Goal: Information Seeking & Learning: Understand process/instructions

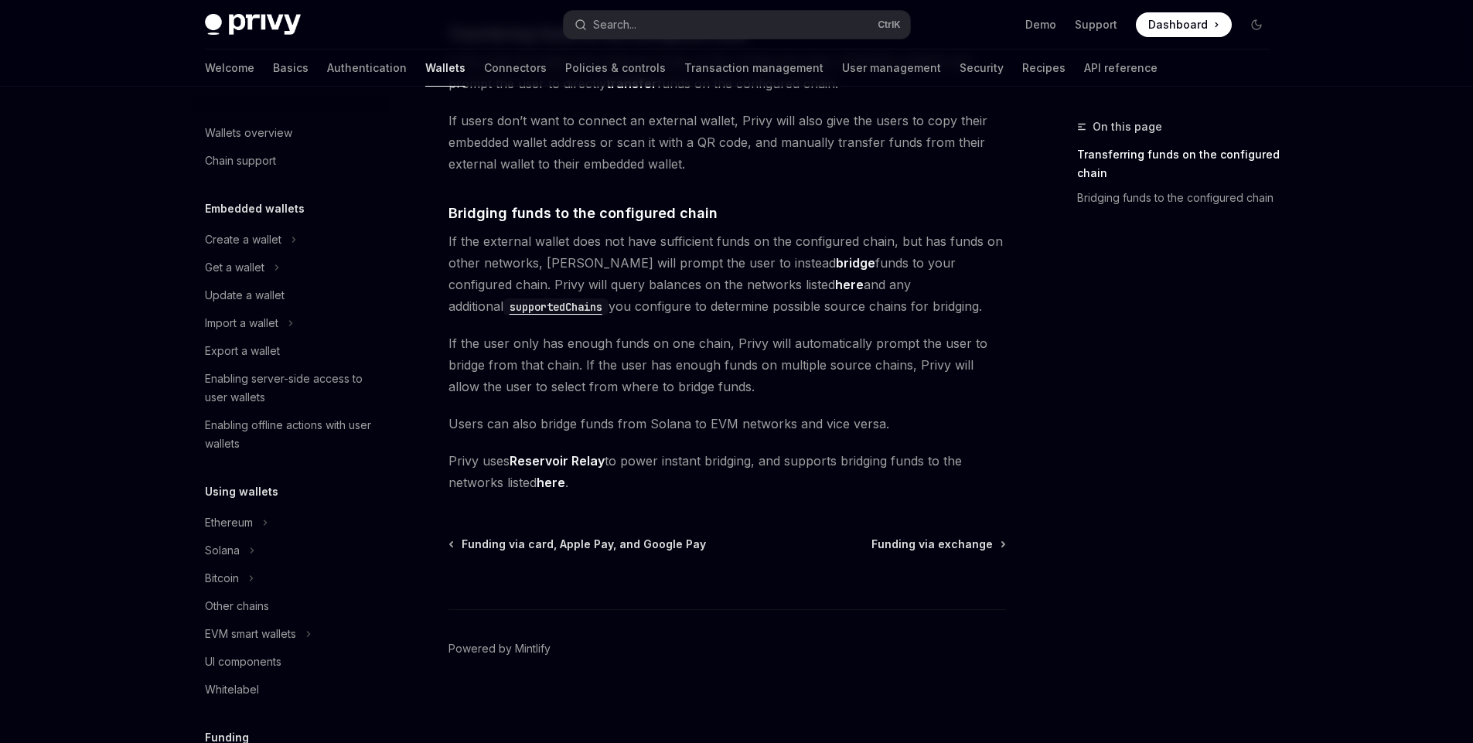
scroll to position [456, 0]
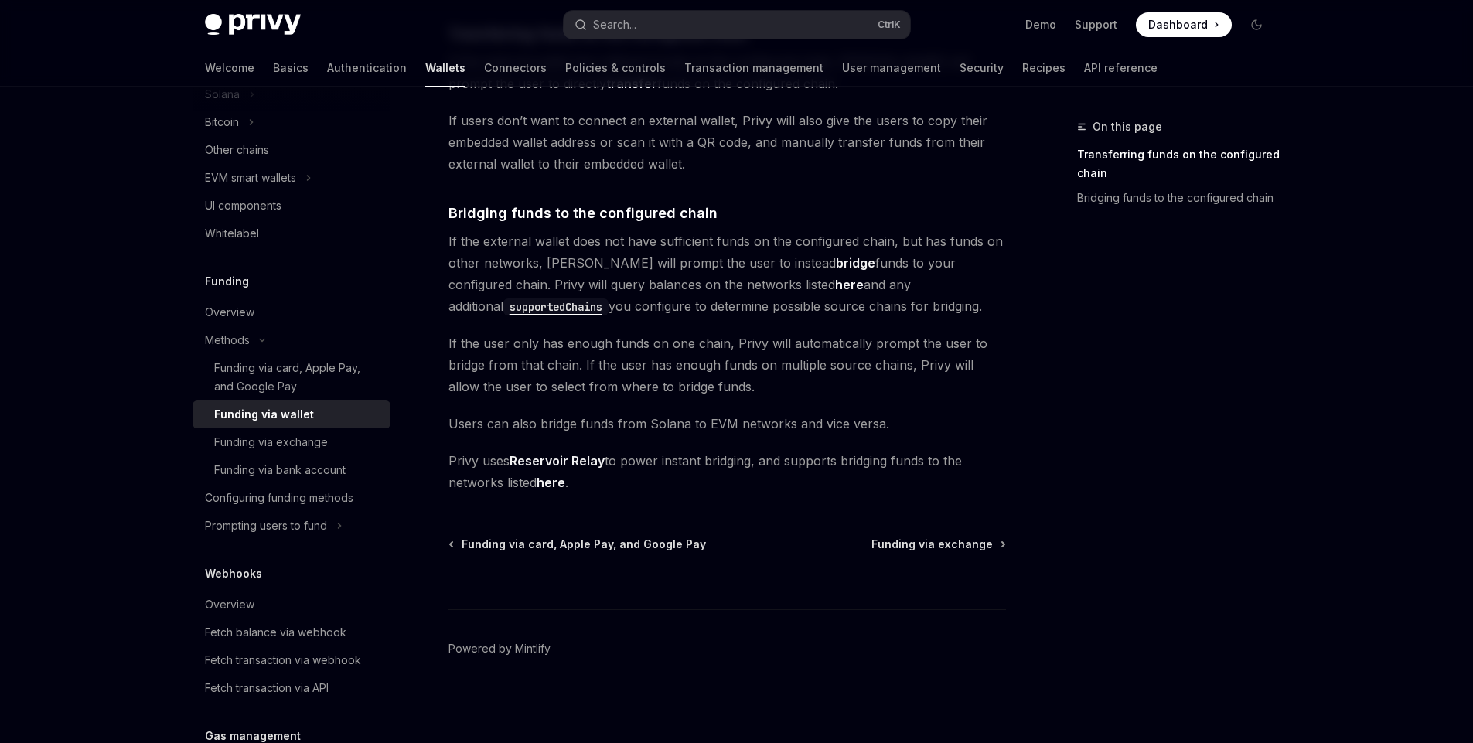
click at [588, 279] on span "If the external wallet does not have sufficient funds on the configured chain, …" at bounding box center [728, 273] width 558 height 87
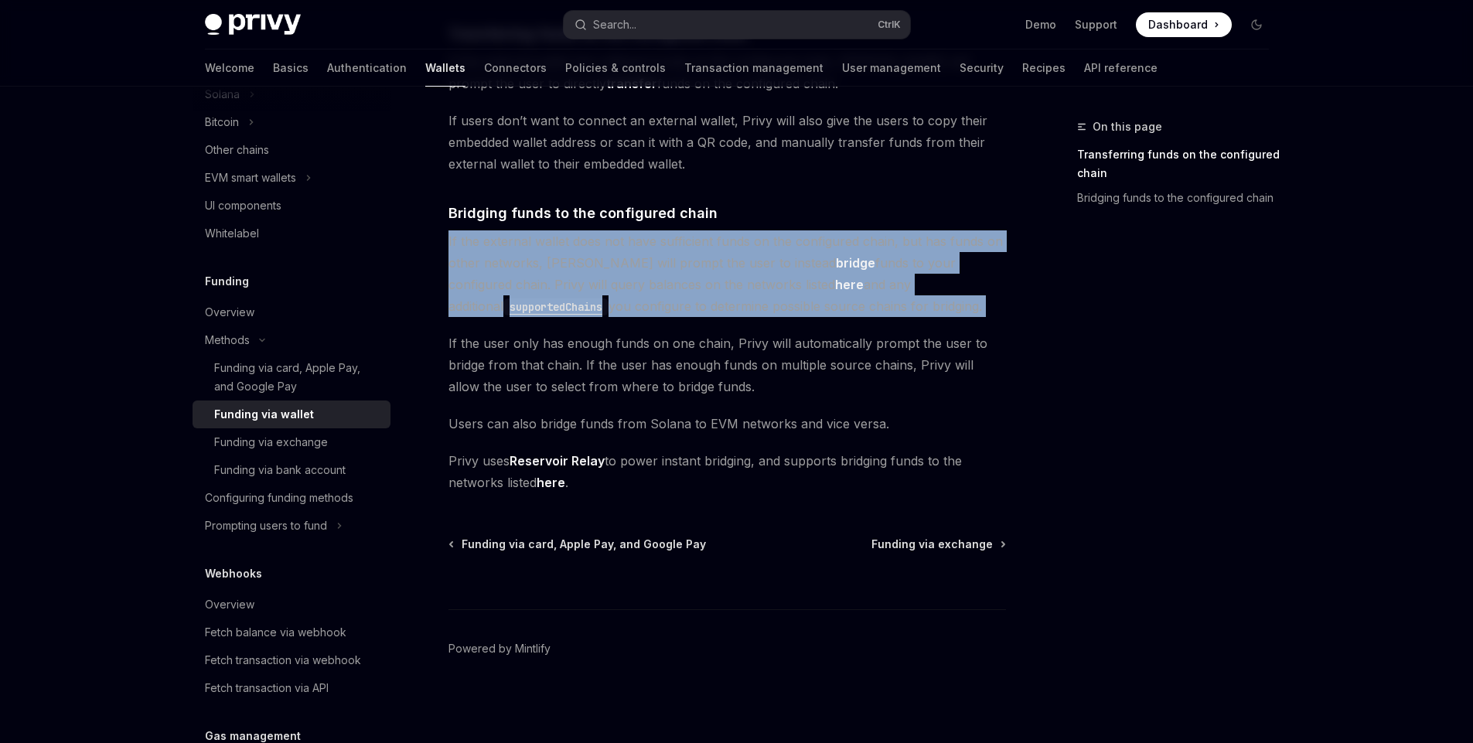
click at [588, 279] on span "If the external wallet does not have sufficient funds on the configured chain, …" at bounding box center [728, 273] width 558 height 87
click at [672, 316] on span "If the external wallet does not have sufficient funds on the configured chain, …" at bounding box center [728, 273] width 558 height 87
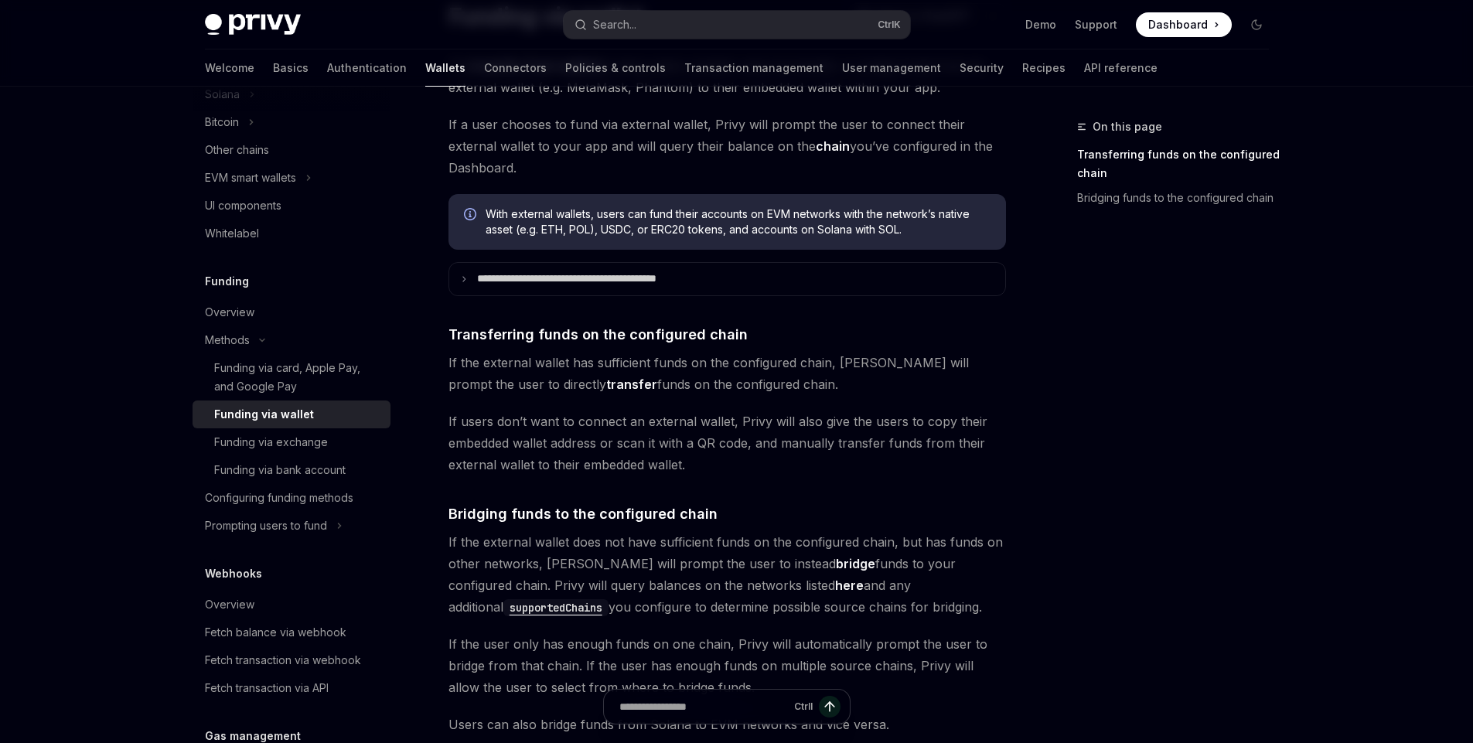
scroll to position [124, 0]
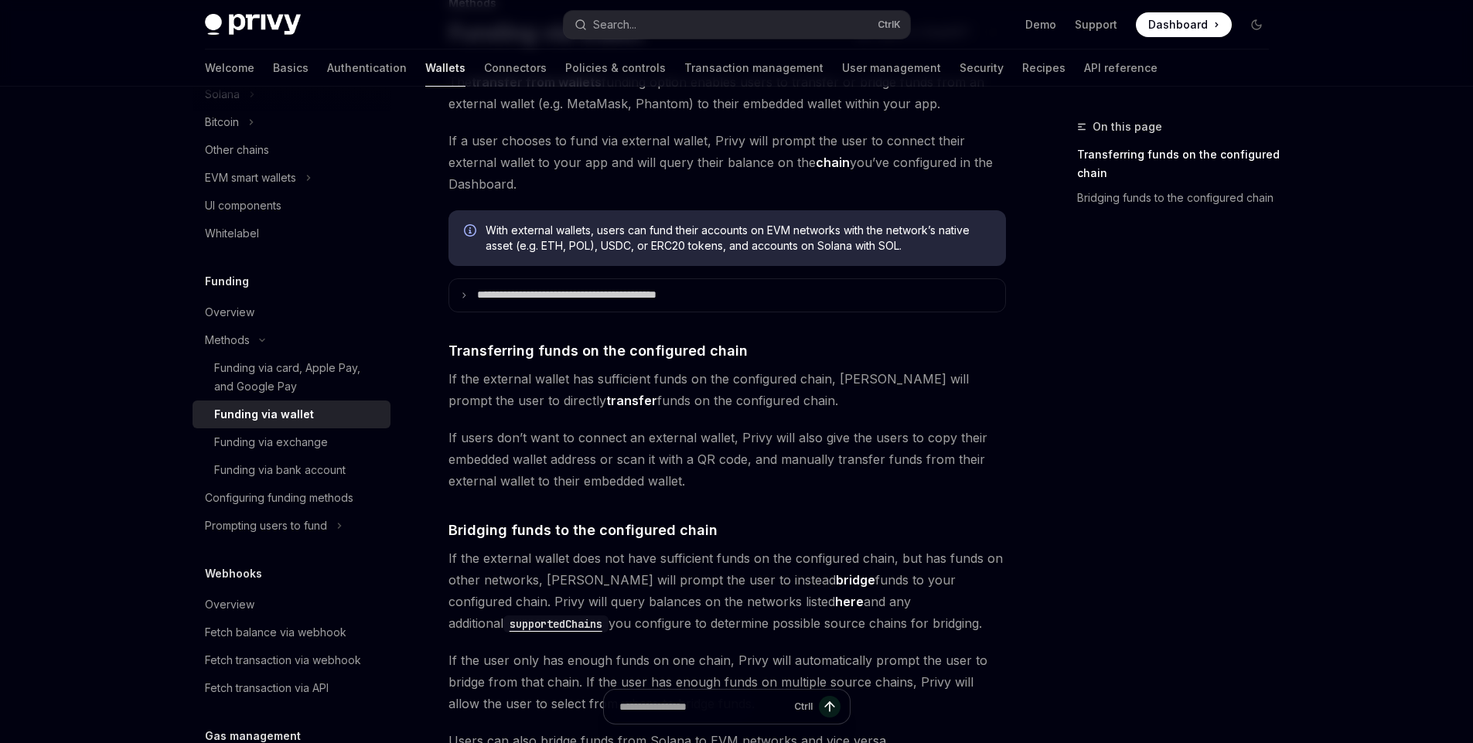
click at [667, 378] on span "If the external wallet has sufficient funds on the configured chain, Privy will…" at bounding box center [728, 389] width 558 height 43
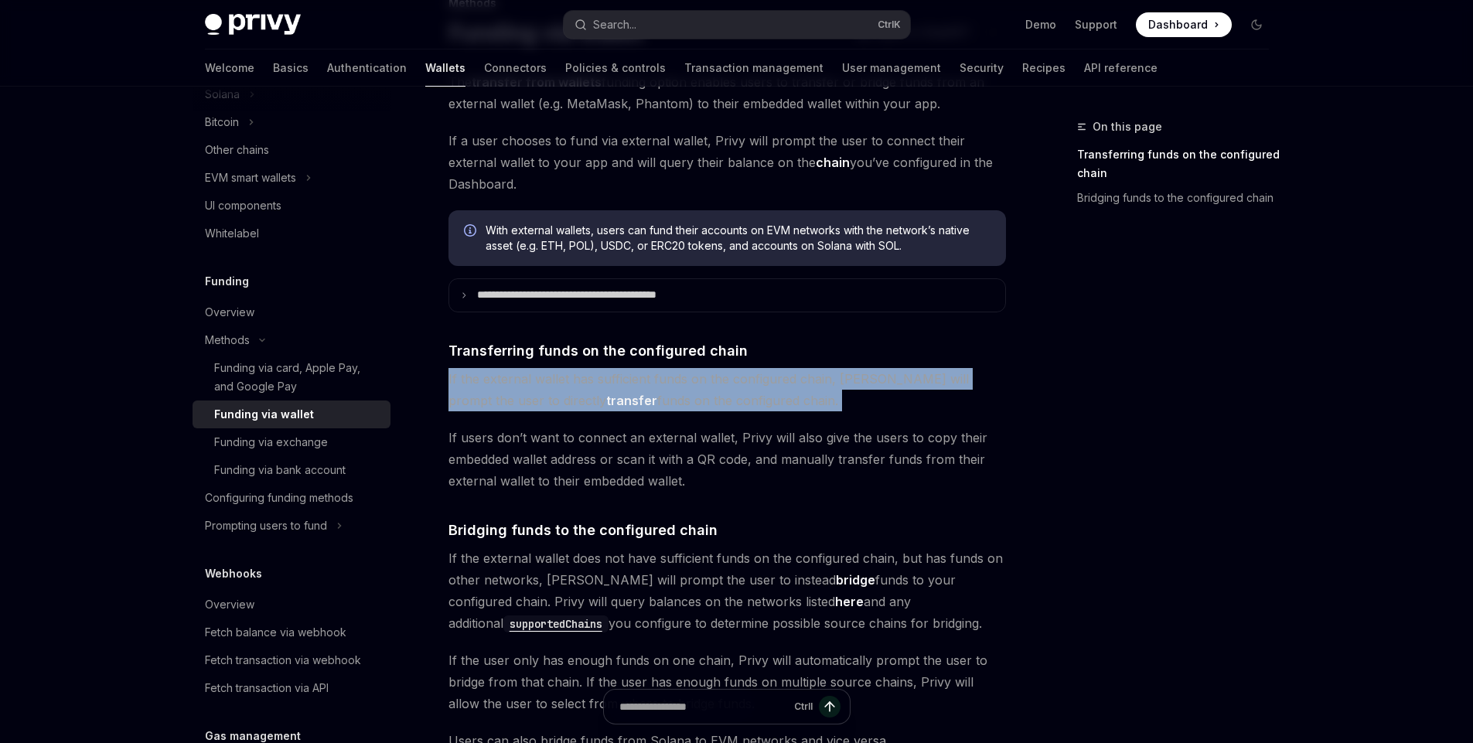
click at [667, 378] on span "If the external wallet has sufficient funds on the configured chain, Privy will…" at bounding box center [728, 389] width 558 height 43
click at [639, 390] on span "If the external wallet has sufficient funds on the configured chain, Privy will…" at bounding box center [728, 389] width 558 height 43
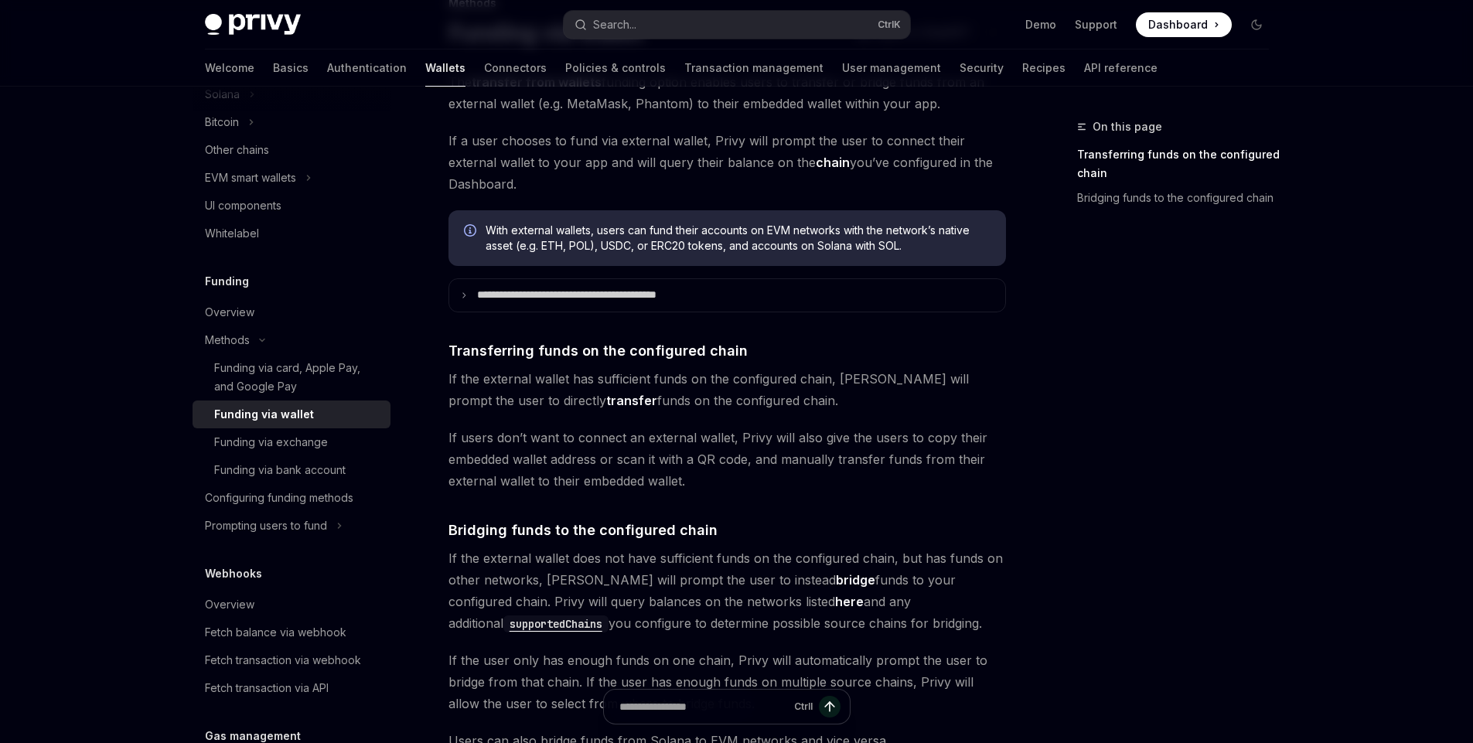
click at [606, 401] on strong "transfer" at bounding box center [631, 400] width 51 height 15
click at [582, 396] on span "If the external wallet has sufficient funds on the configured chain, Privy will…" at bounding box center [728, 389] width 558 height 43
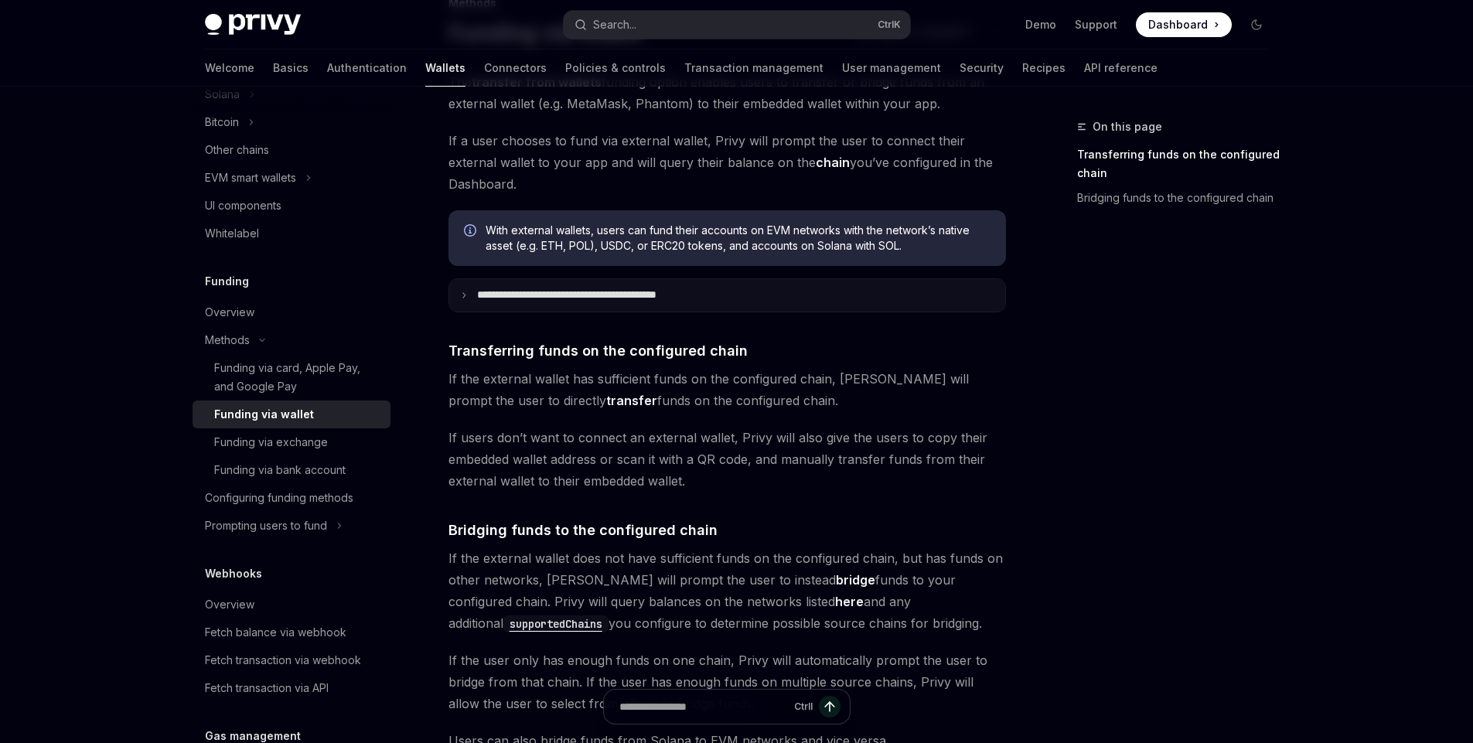
click at [544, 293] on p "**********" at bounding box center [600, 295] width 247 height 14
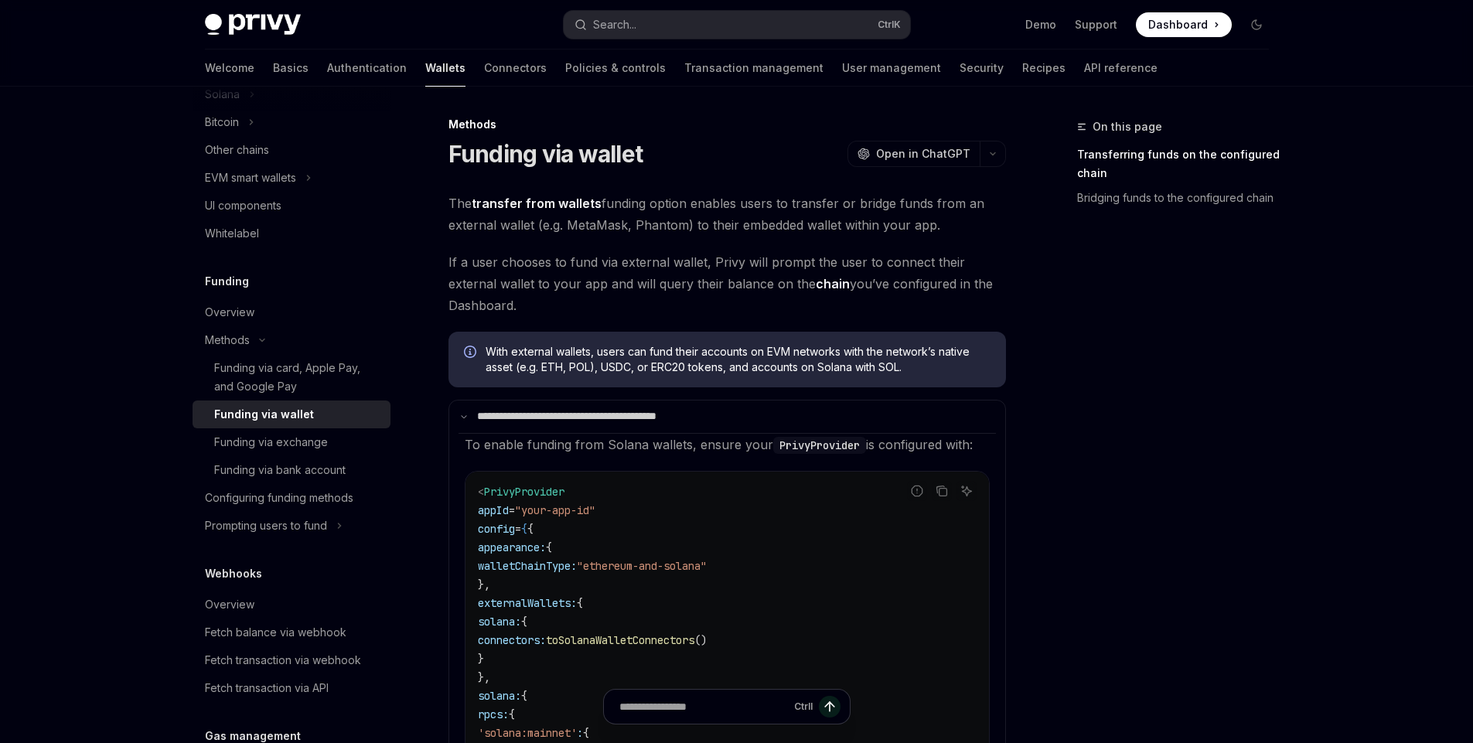
scroll to position [0, 0]
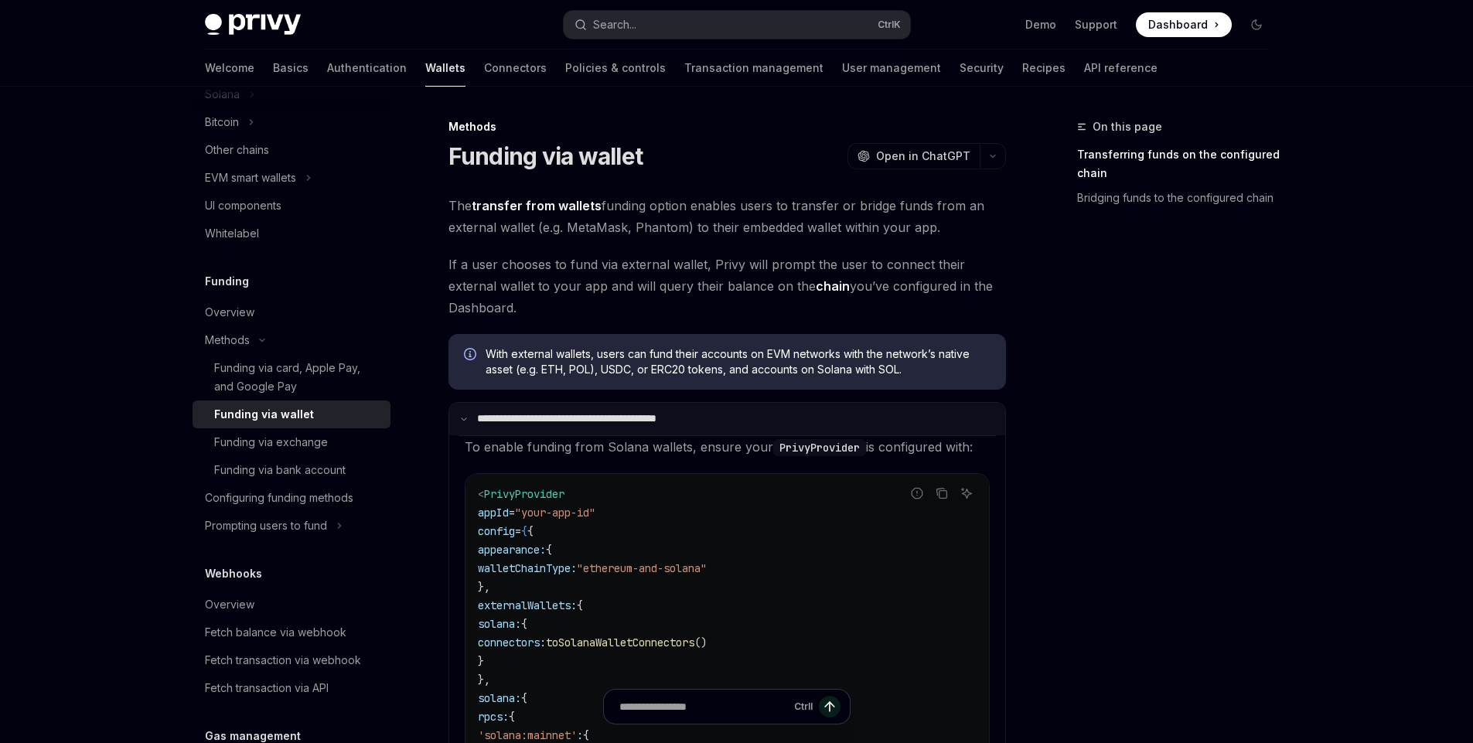
click at [599, 421] on p "**********" at bounding box center [598, 419] width 243 height 14
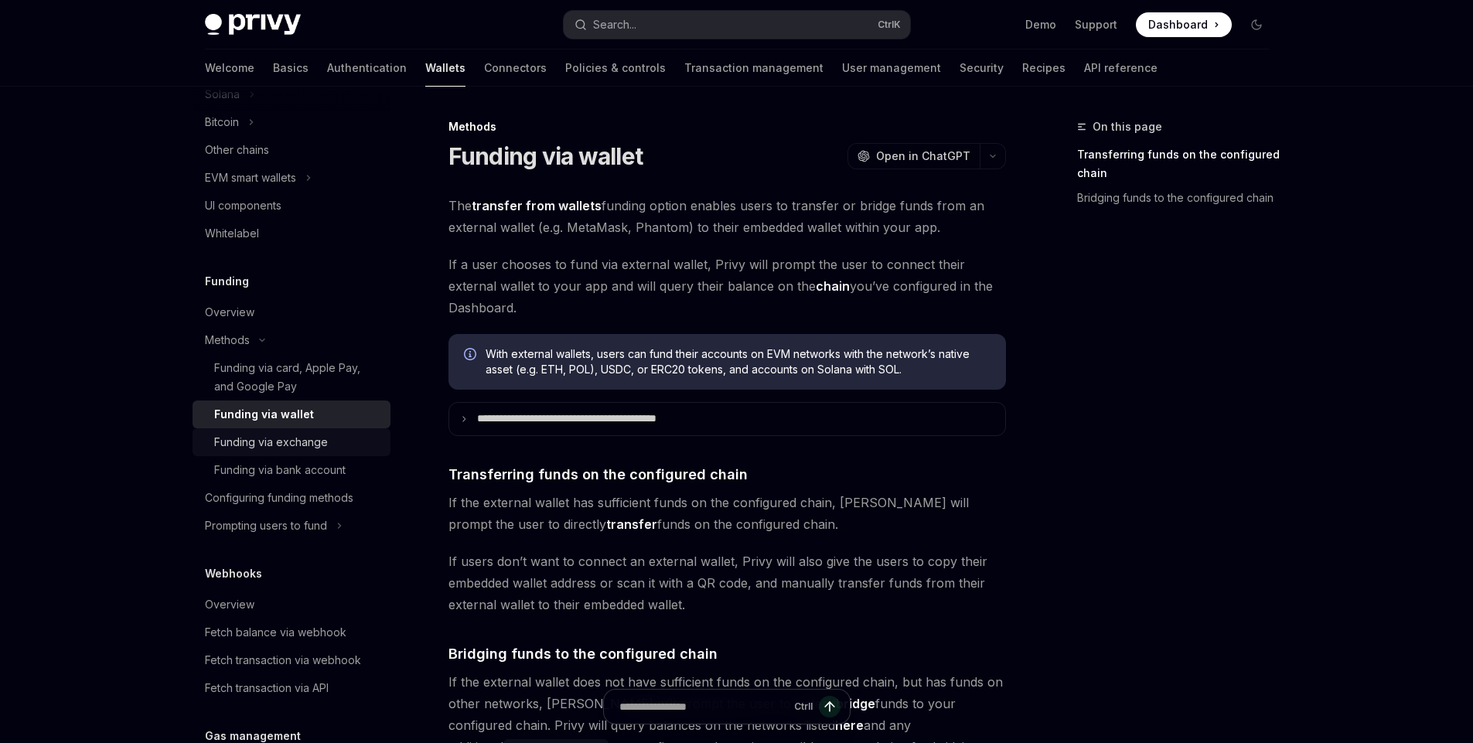
click at [303, 445] on div "Funding via exchange" at bounding box center [271, 442] width 114 height 19
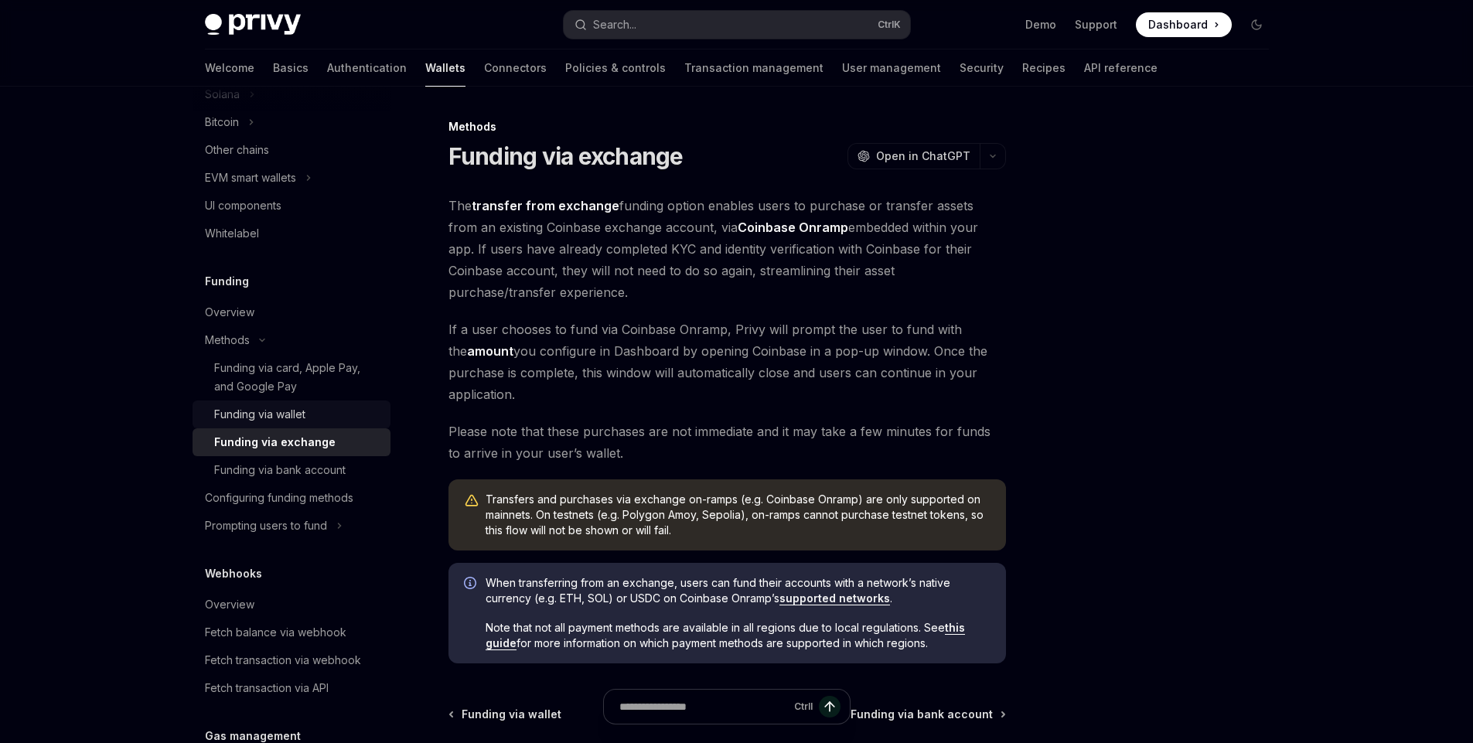
click at [321, 418] on div "Funding via wallet" at bounding box center [297, 414] width 167 height 19
type textarea "*"
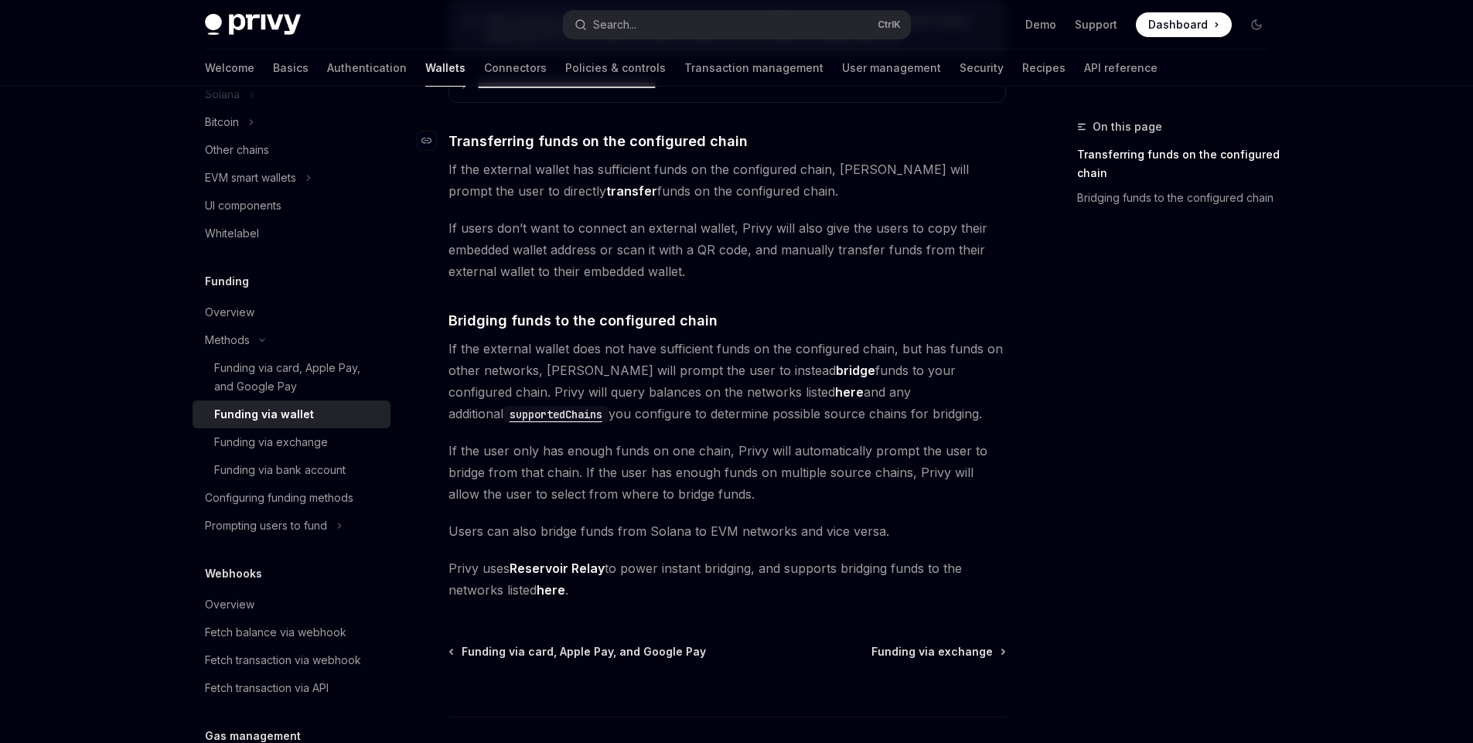
scroll to position [336, 0]
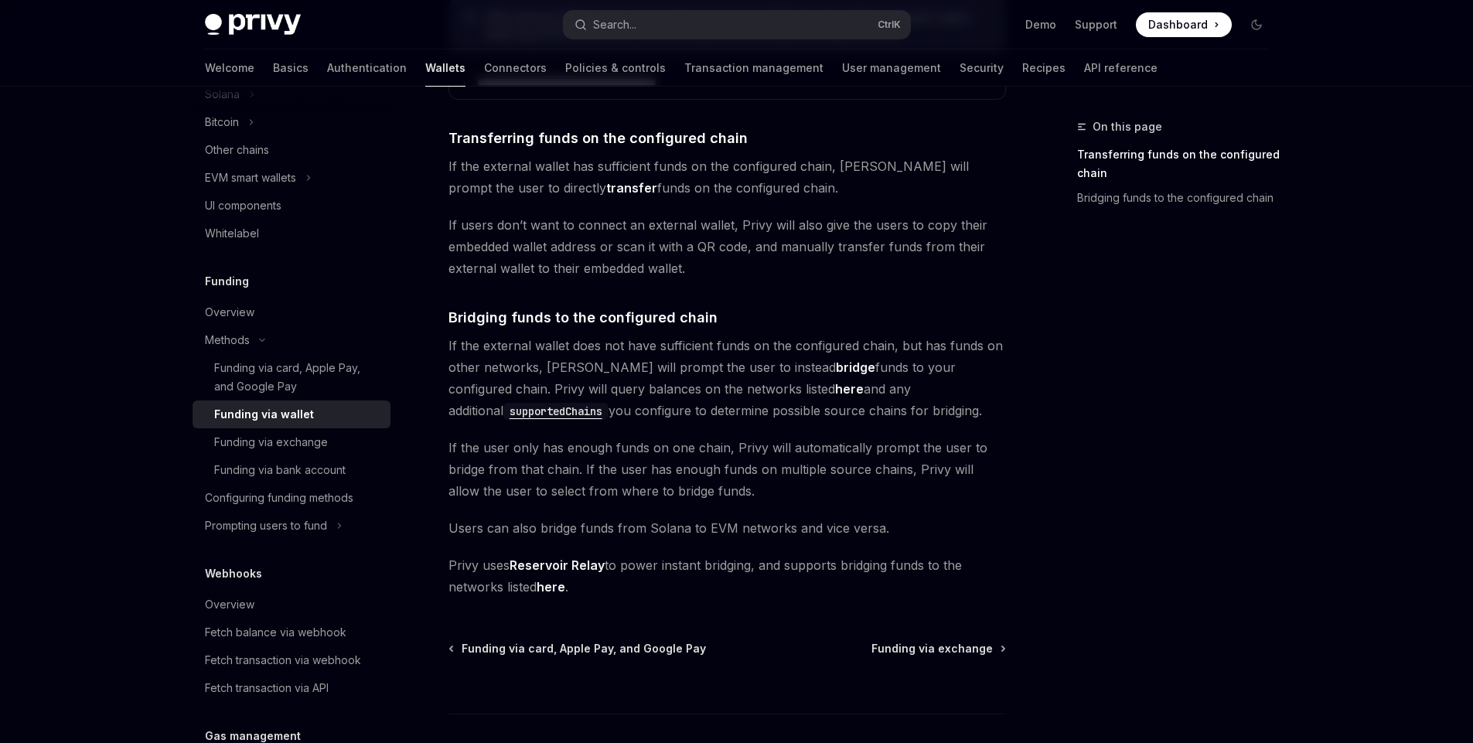
click at [605, 401] on span "If the external wallet does not have sufficient funds on the configured chain, …" at bounding box center [728, 378] width 558 height 87
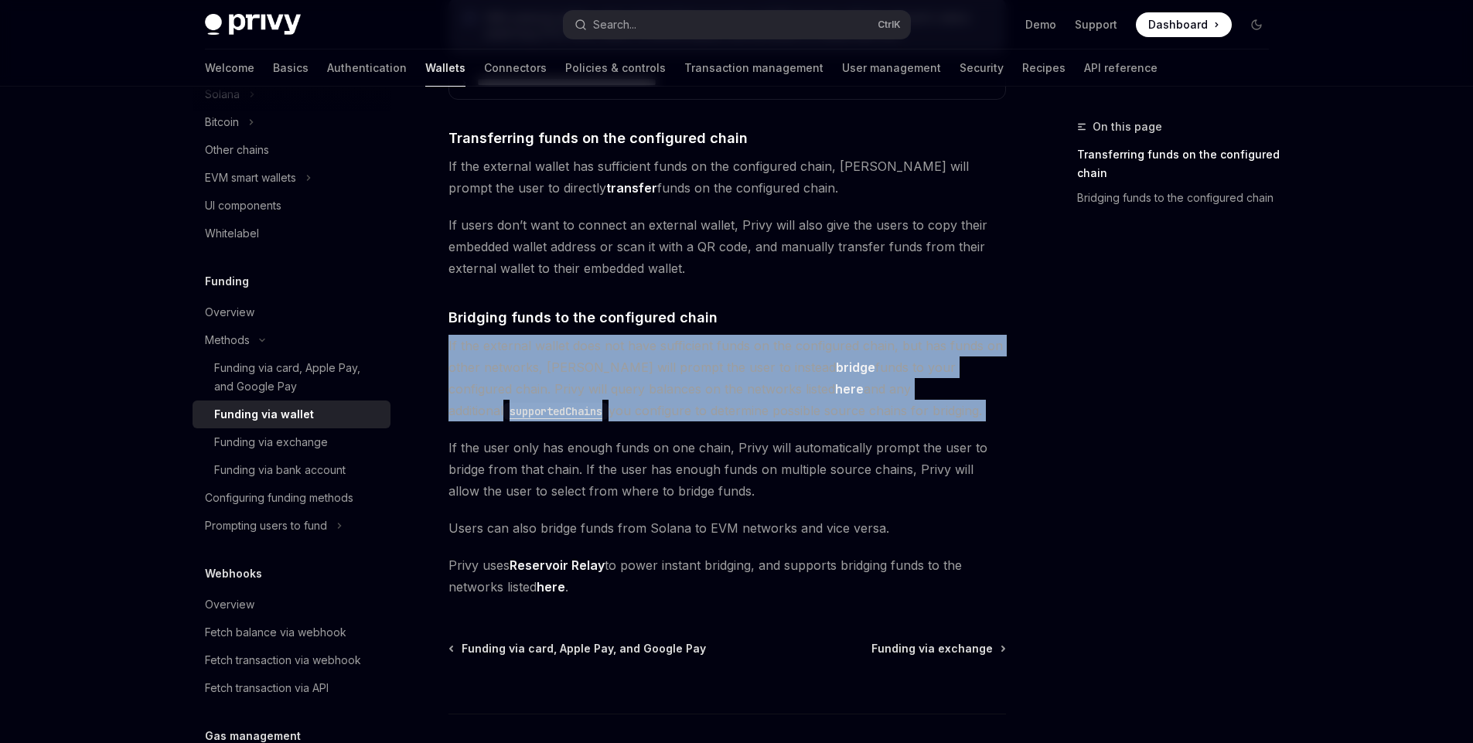
click at [605, 401] on span "If the external wallet does not have sufficient funds on the configured chain, …" at bounding box center [728, 378] width 558 height 87
click at [620, 391] on span "If the external wallet does not have sufficient funds on the configured chain, …" at bounding box center [728, 378] width 558 height 87
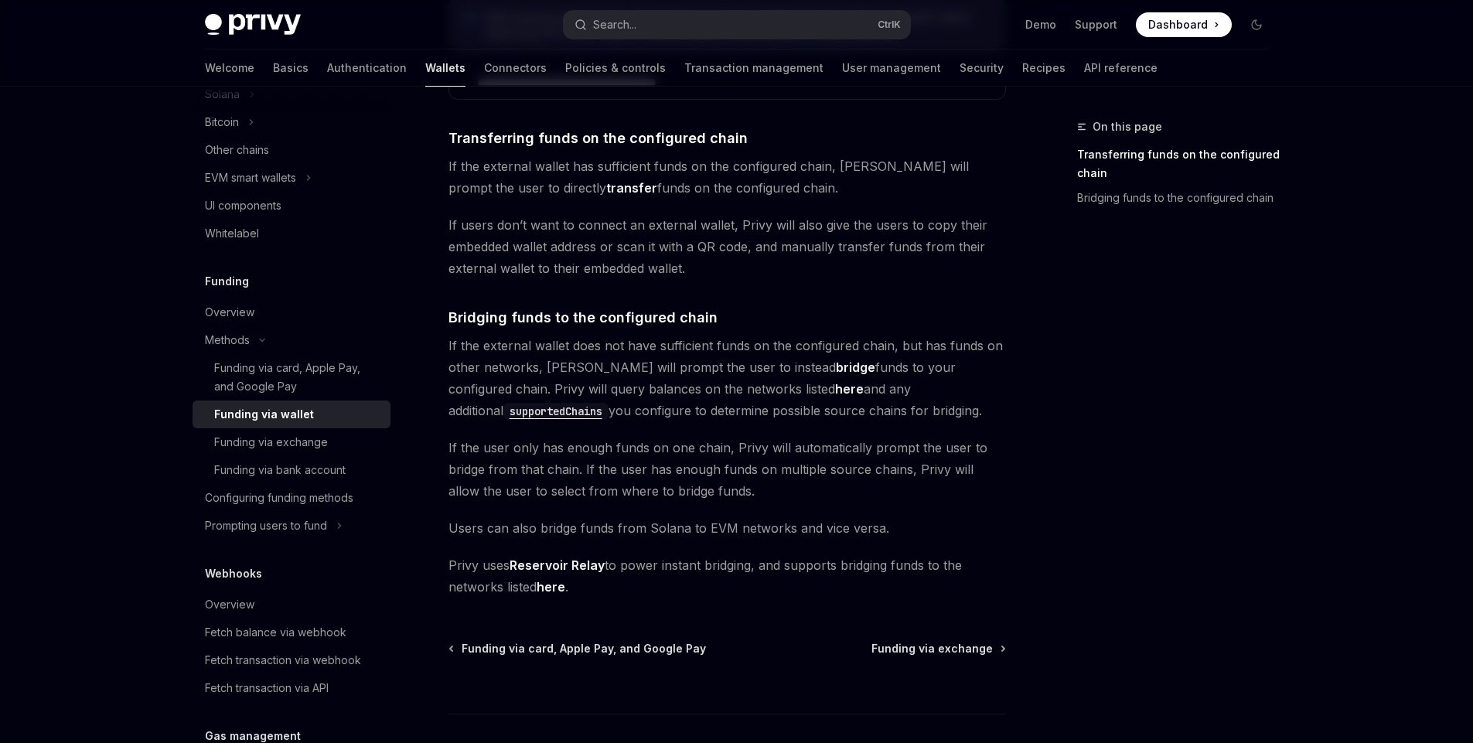
scroll to position [0, 0]
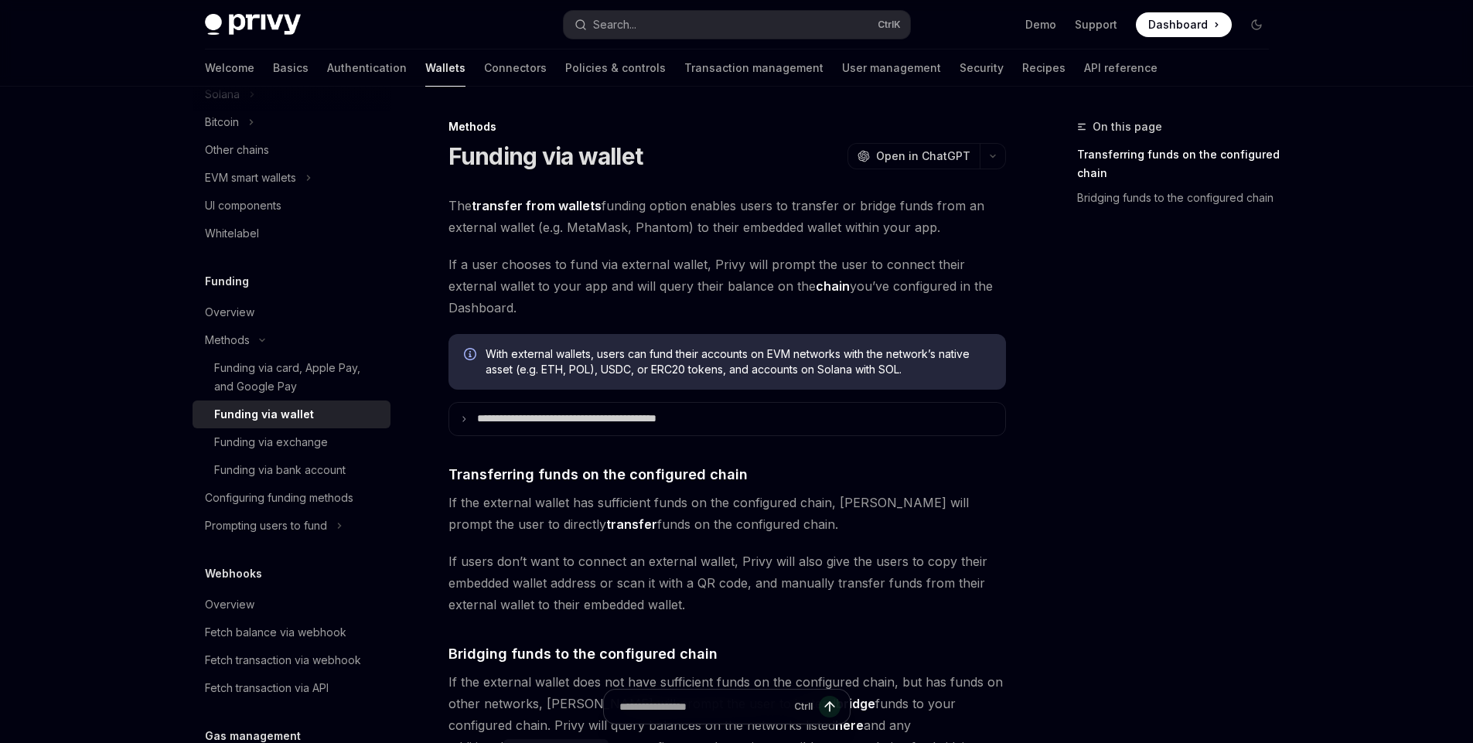
click at [640, 372] on span "With external wallets, users can fund their accounts on EVM networks with the n…" at bounding box center [738, 361] width 505 height 31
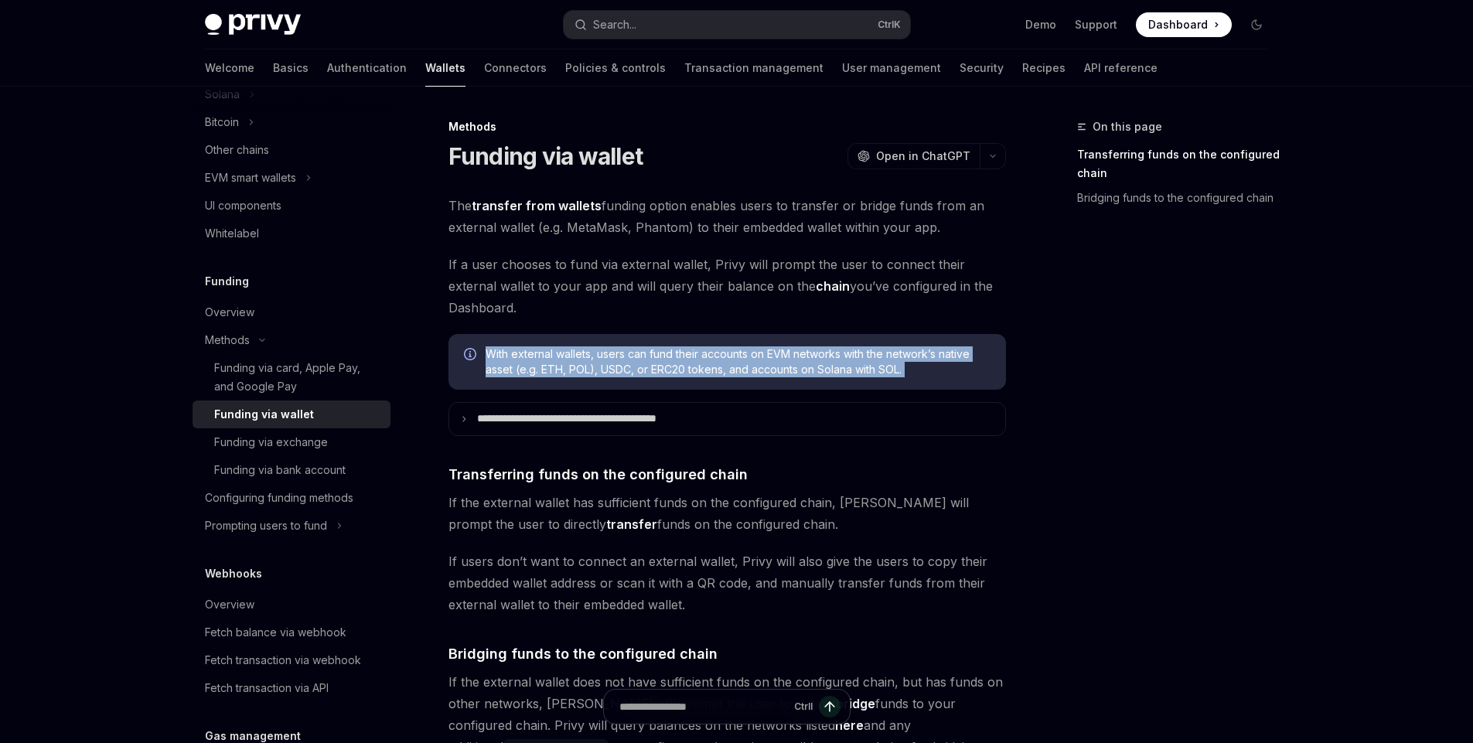
click at [640, 372] on span "With external wallets, users can fund their accounts on EVM networks with the n…" at bounding box center [738, 361] width 505 height 31
click at [677, 358] on span "With external wallets, users can fund their accounts on EVM networks with the n…" at bounding box center [738, 361] width 505 height 31
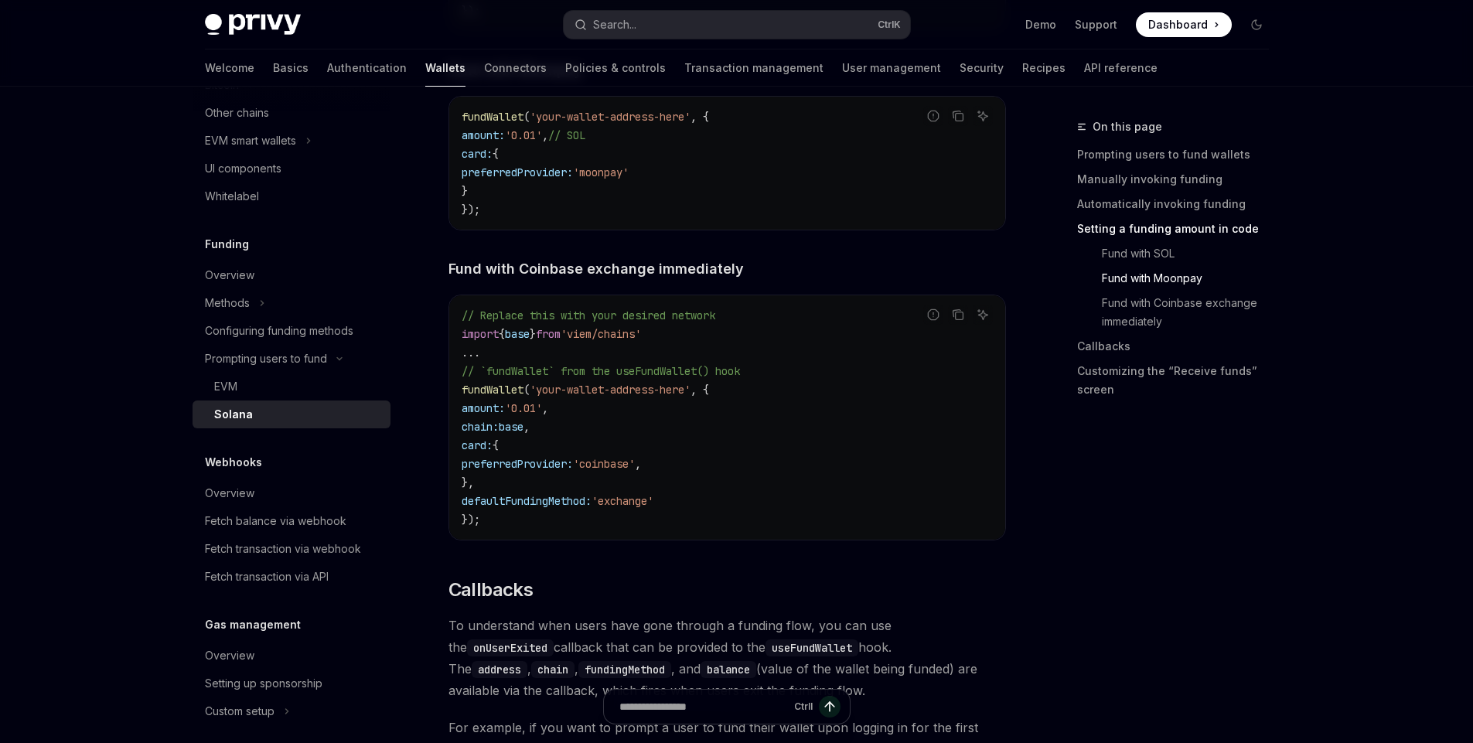
scroll to position [1979, 0]
click at [739, 434] on code "// Replace this with your desired network import { base } from 'viem/chains' ..…" at bounding box center [727, 416] width 531 height 223
click at [674, 479] on code "// Replace this with your desired network import { base } from 'viem/chains' ..…" at bounding box center [727, 416] width 531 height 223
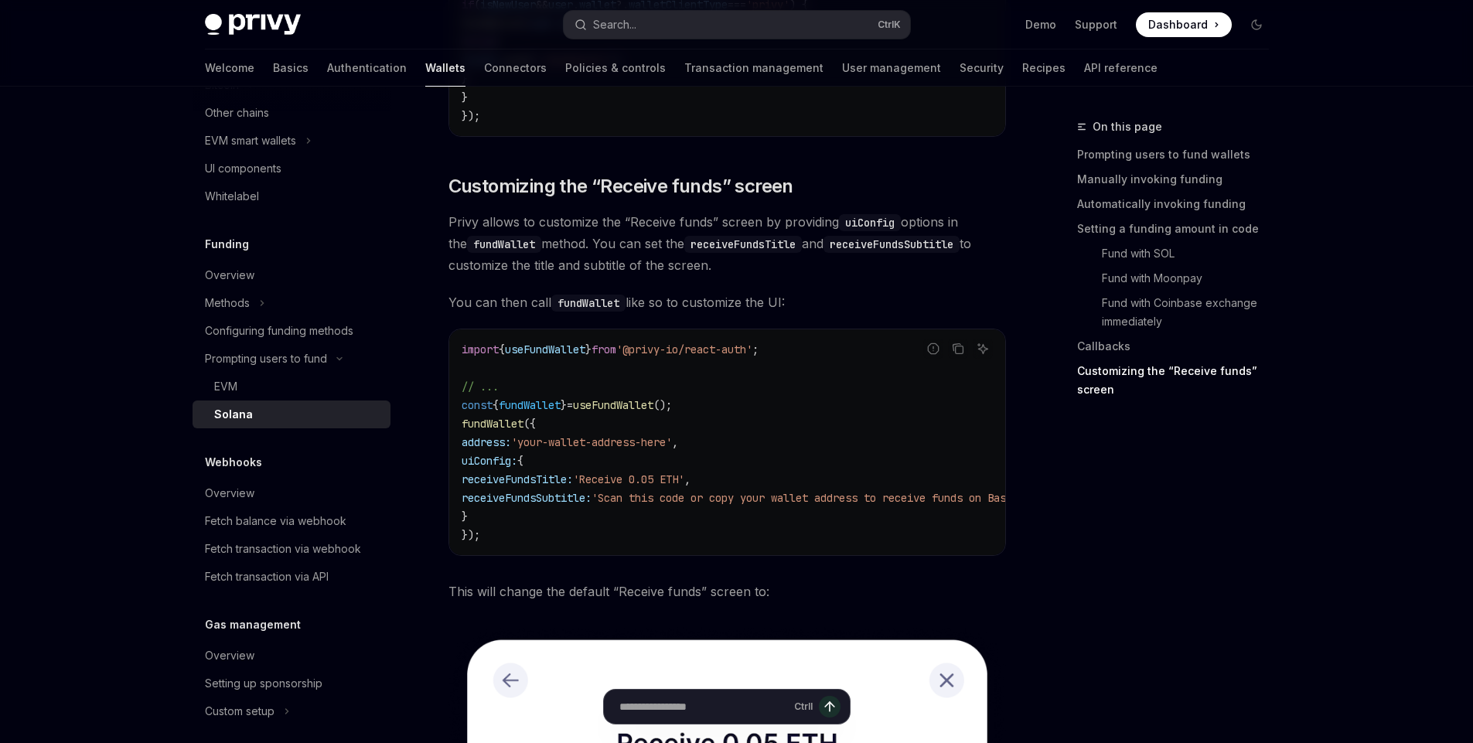
scroll to position [2988, 0]
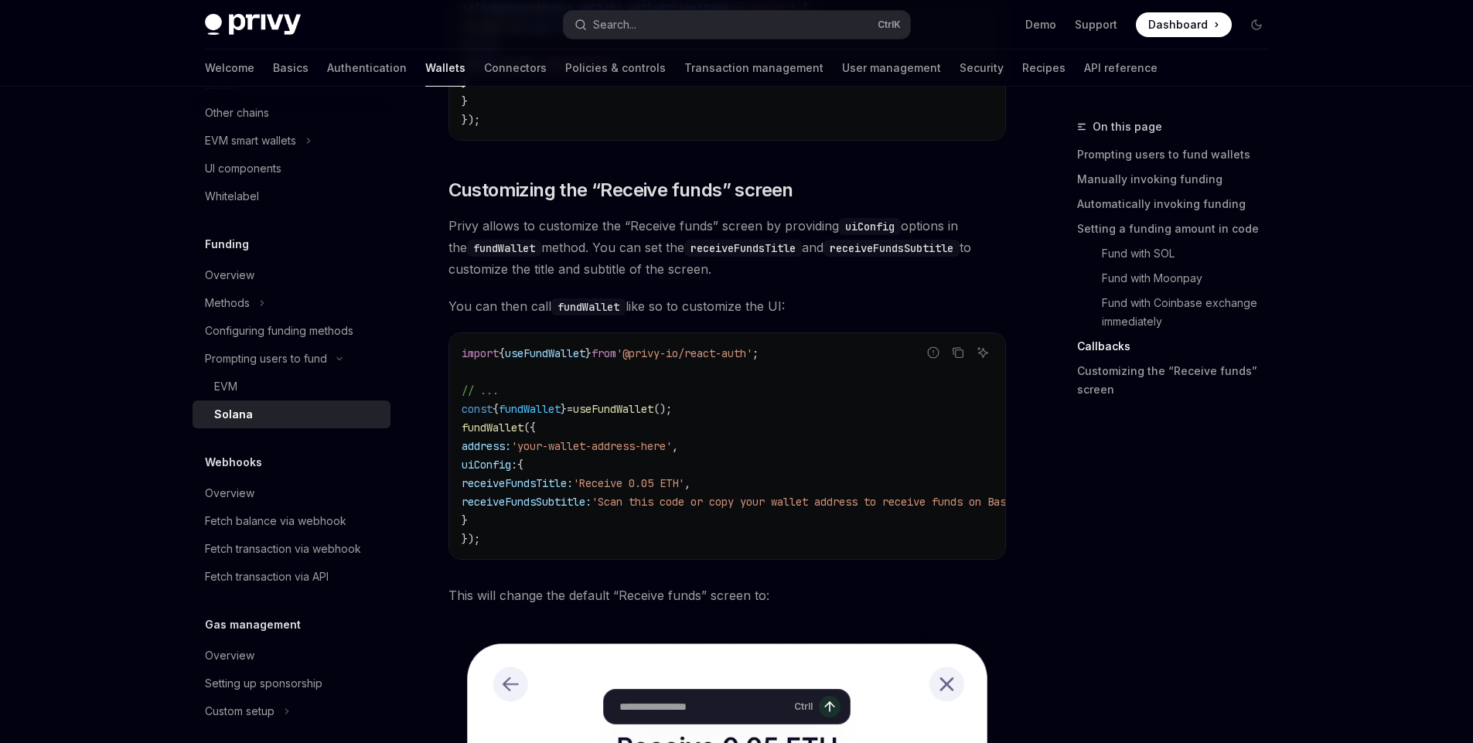
click at [674, 479] on code "import { useFundWallet } from '@privy-io/react-auth' ; // ... const { fundWalle…" at bounding box center [762, 446] width 600 height 204
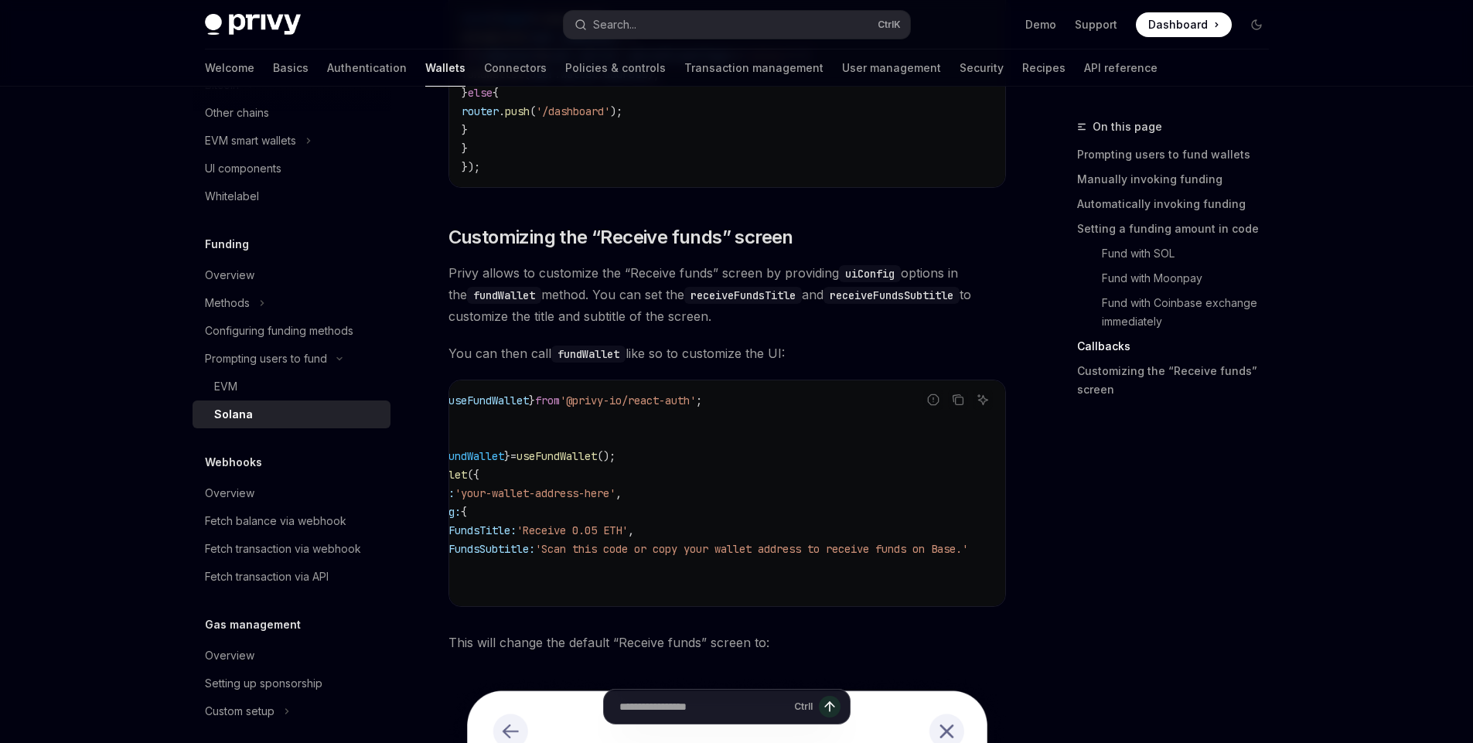
scroll to position [0, 0]
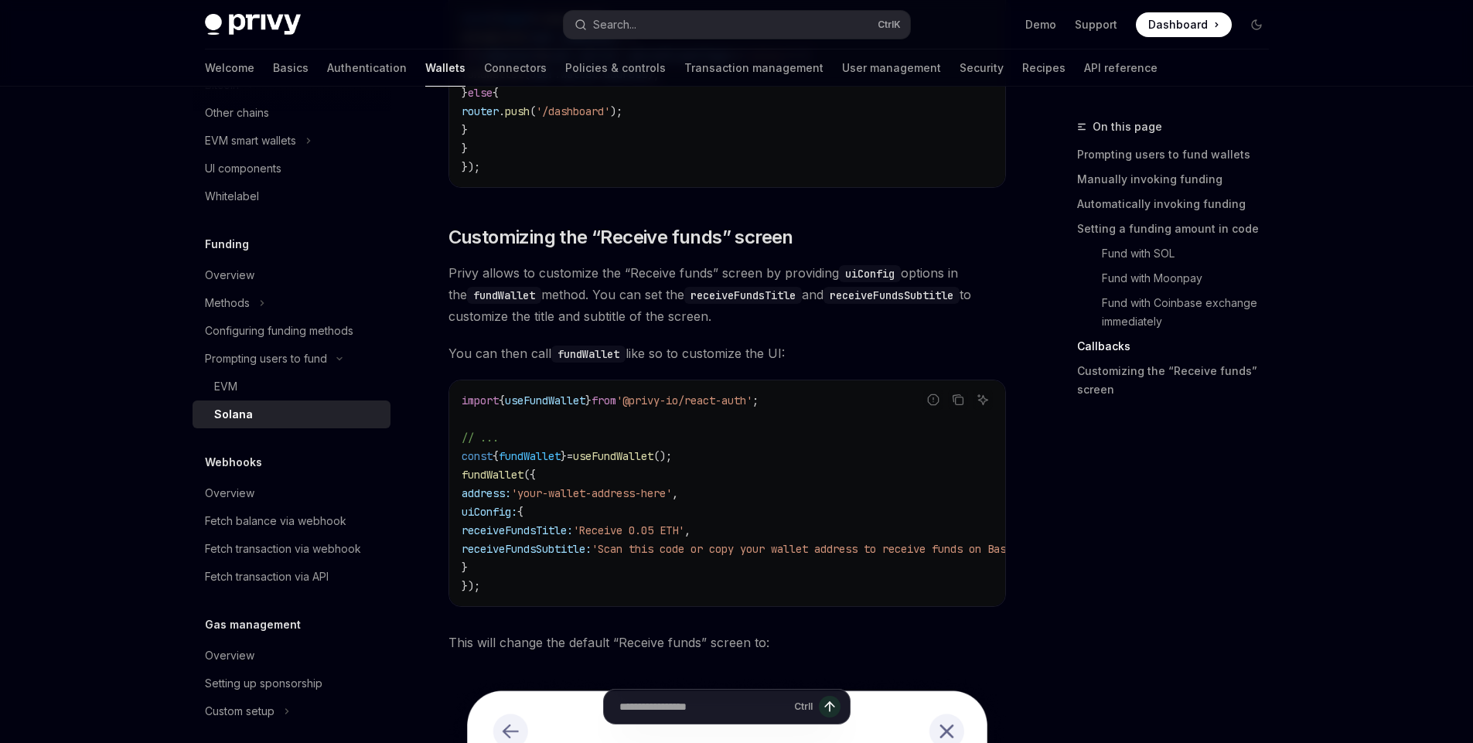
click at [611, 463] on span "useFundWallet" at bounding box center [613, 456] width 80 height 14
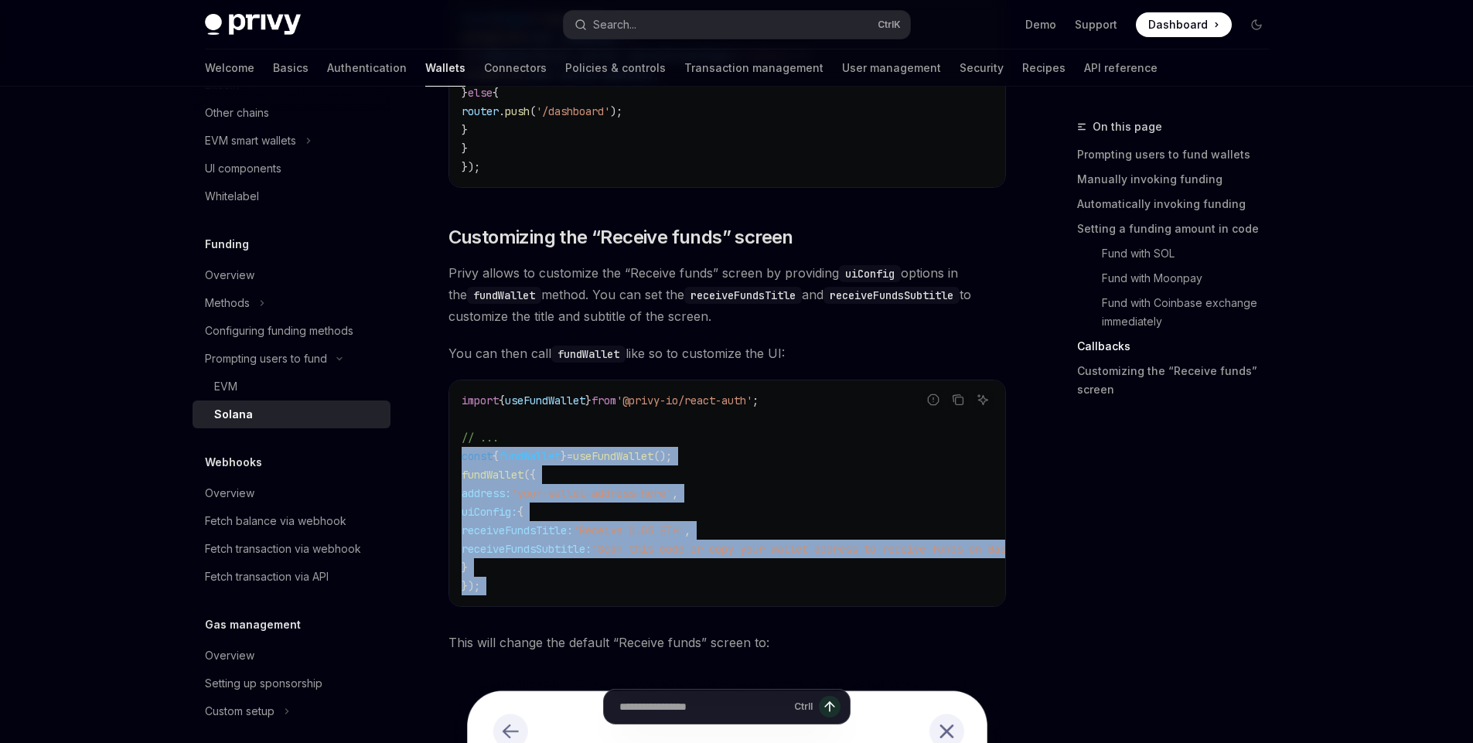
drag, startPoint x: 611, startPoint y: 476, endPoint x: 544, endPoint y: 601, distance: 142.2
click at [544, 596] on code "import { useFundWallet } from '@privy-io/react-auth' ; // ... const { fundWalle…" at bounding box center [762, 493] width 600 height 204
copy code "const { fundWallet } = useFundWallet (); fundWallet ({ address: 'your-wallet-ad…"
click at [681, 596] on code "import { useFundWallet } from '@privy-io/react-auth' ; // ... const { fundWalle…" at bounding box center [762, 493] width 600 height 204
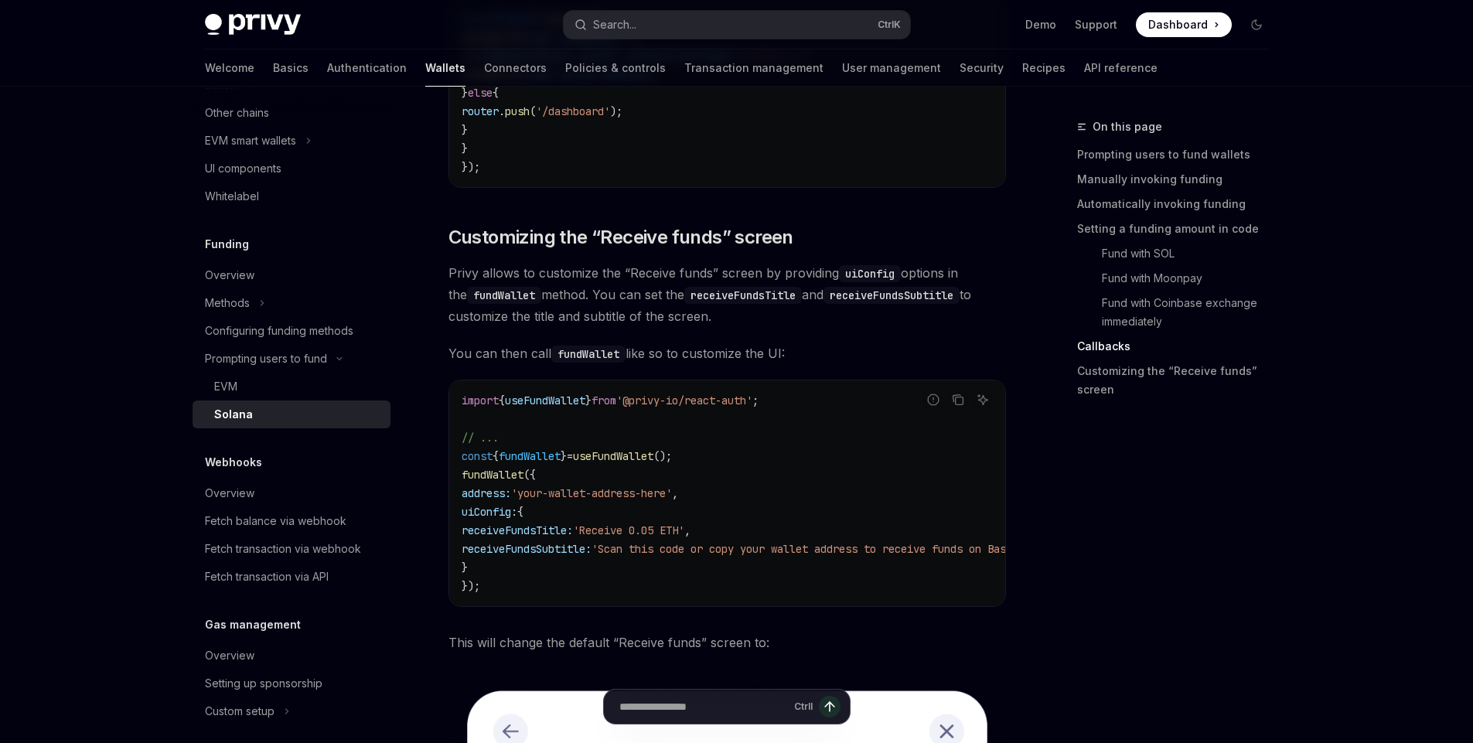
click at [555, 500] on span "'your-wallet-address-here'" at bounding box center [591, 493] width 161 height 14
drag, startPoint x: 555, startPoint y: 506, endPoint x: 670, endPoint y: 514, distance: 115.5
click at [670, 500] on span "'your-wallet-address-here'" at bounding box center [591, 493] width 161 height 14
click at [504, 482] on span "fundWallet" at bounding box center [493, 475] width 62 height 14
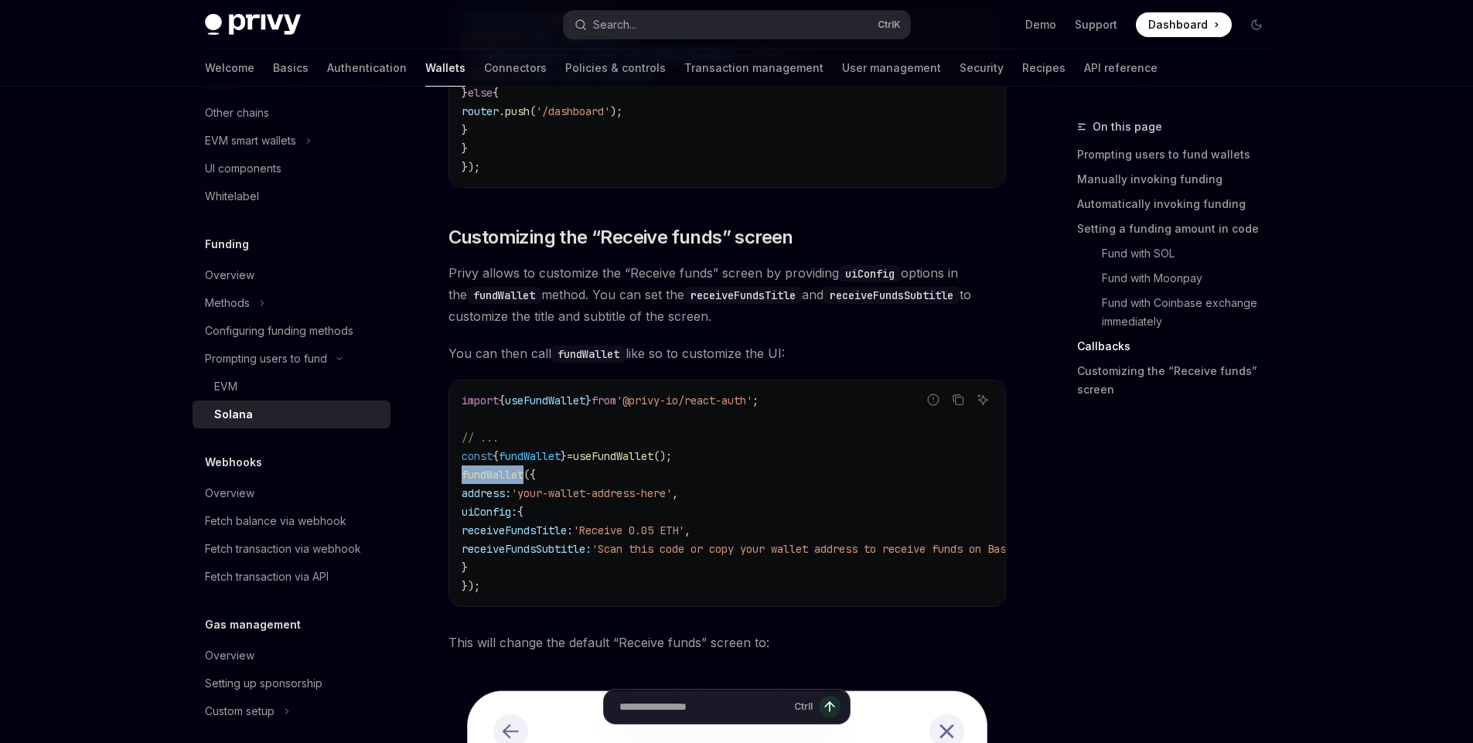
click at [504, 482] on span "fundWallet" at bounding box center [493, 475] width 62 height 14
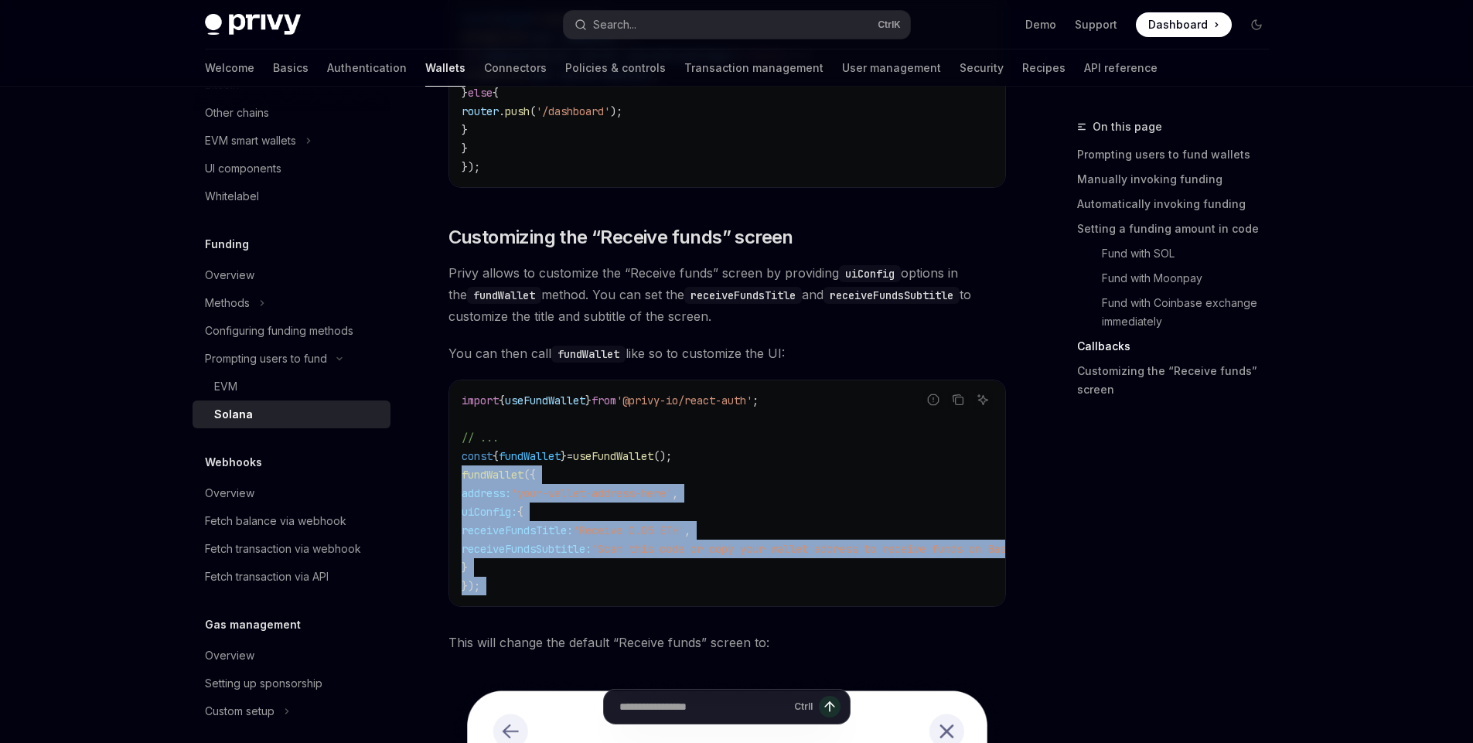
drag, startPoint x: 504, startPoint y: 493, endPoint x: 517, endPoint y: 602, distance: 109.0
click at [517, 596] on code "import { useFundWallet } from '@privy-io/react-auth' ; // ... const { fundWalle…" at bounding box center [762, 493] width 600 height 204
copy code "fundWallet ({ address: 'your-wallet-address-here' , uiConfig: { receiveFundsTit…"
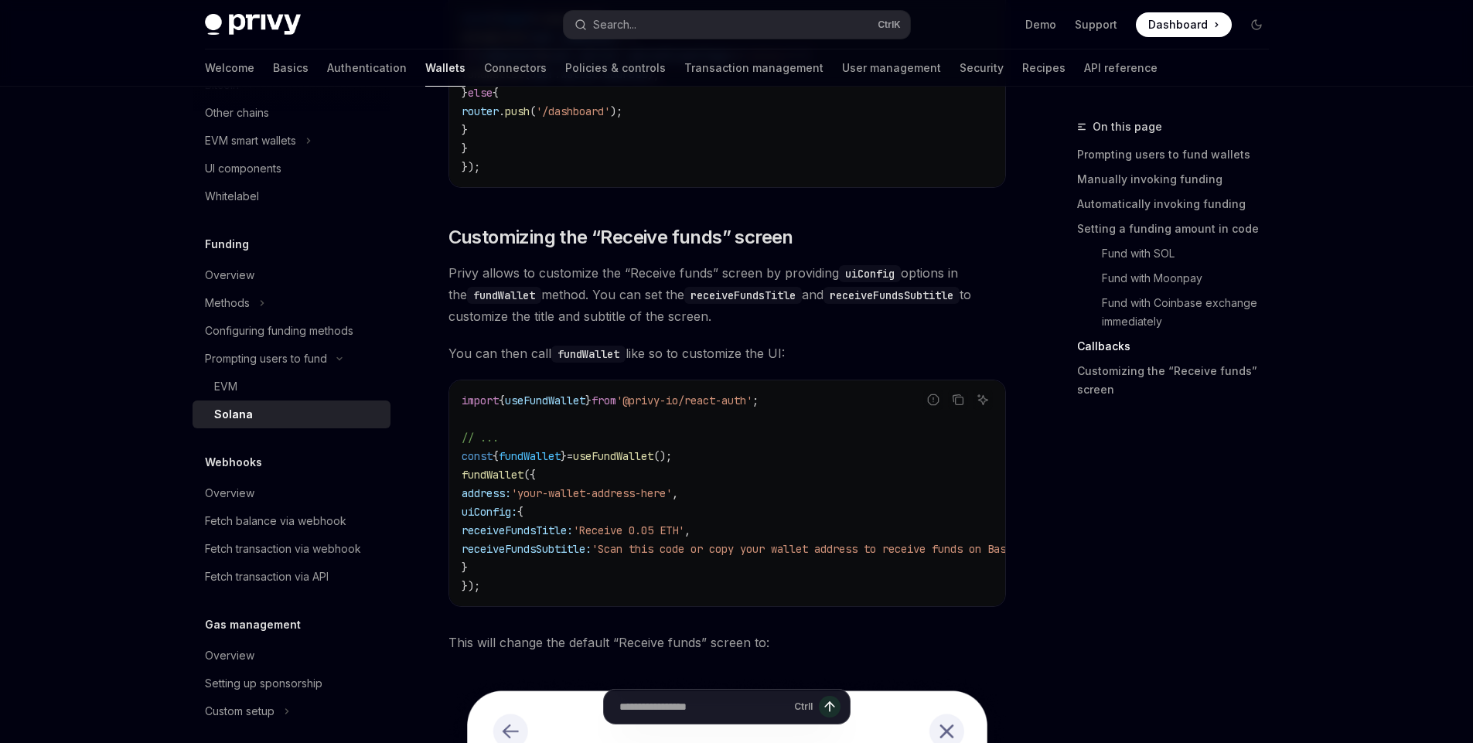
click at [1181, 636] on div "On this page Prompting users to fund wallets Manually invoking funding Automati…" at bounding box center [1163, 431] width 235 height 626
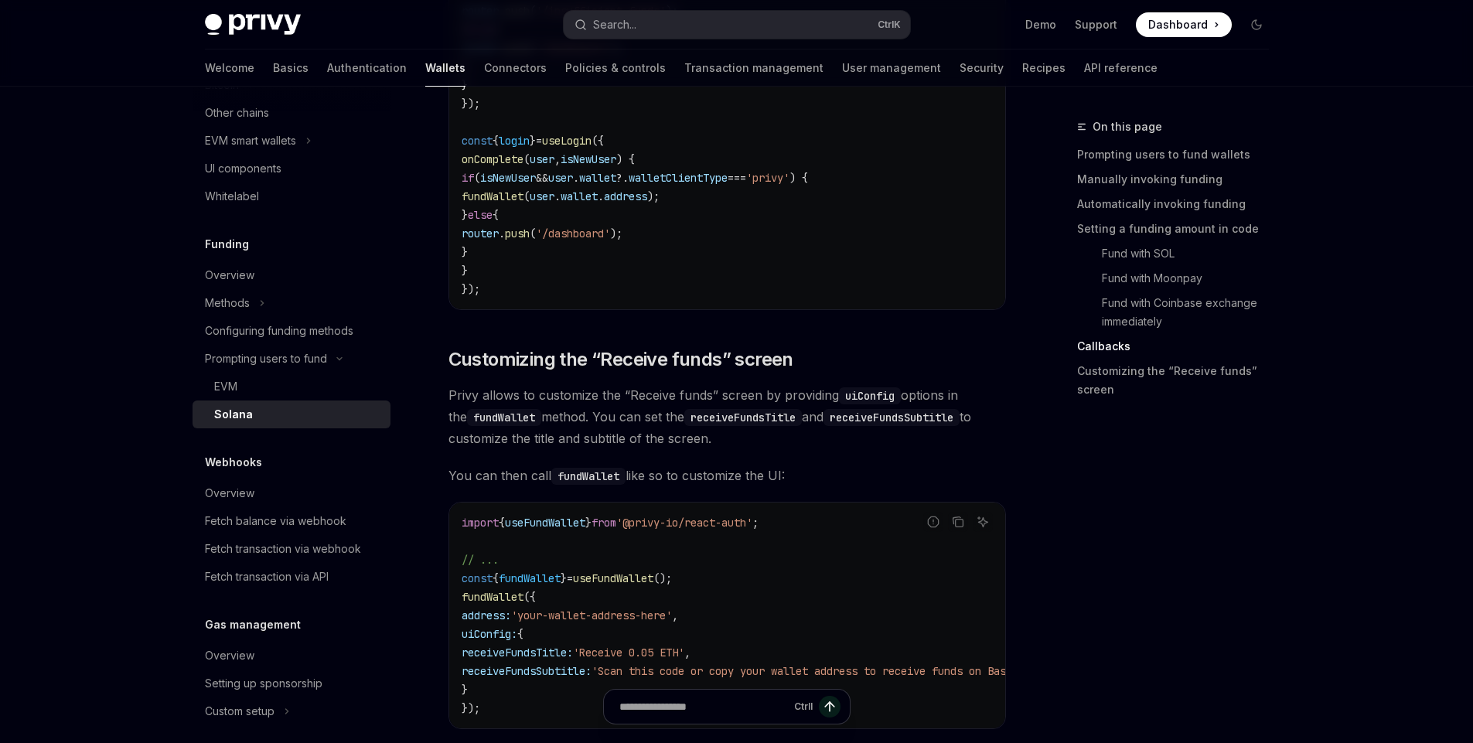
scroll to position [2810, 0]
